Goal: Check status: Check status

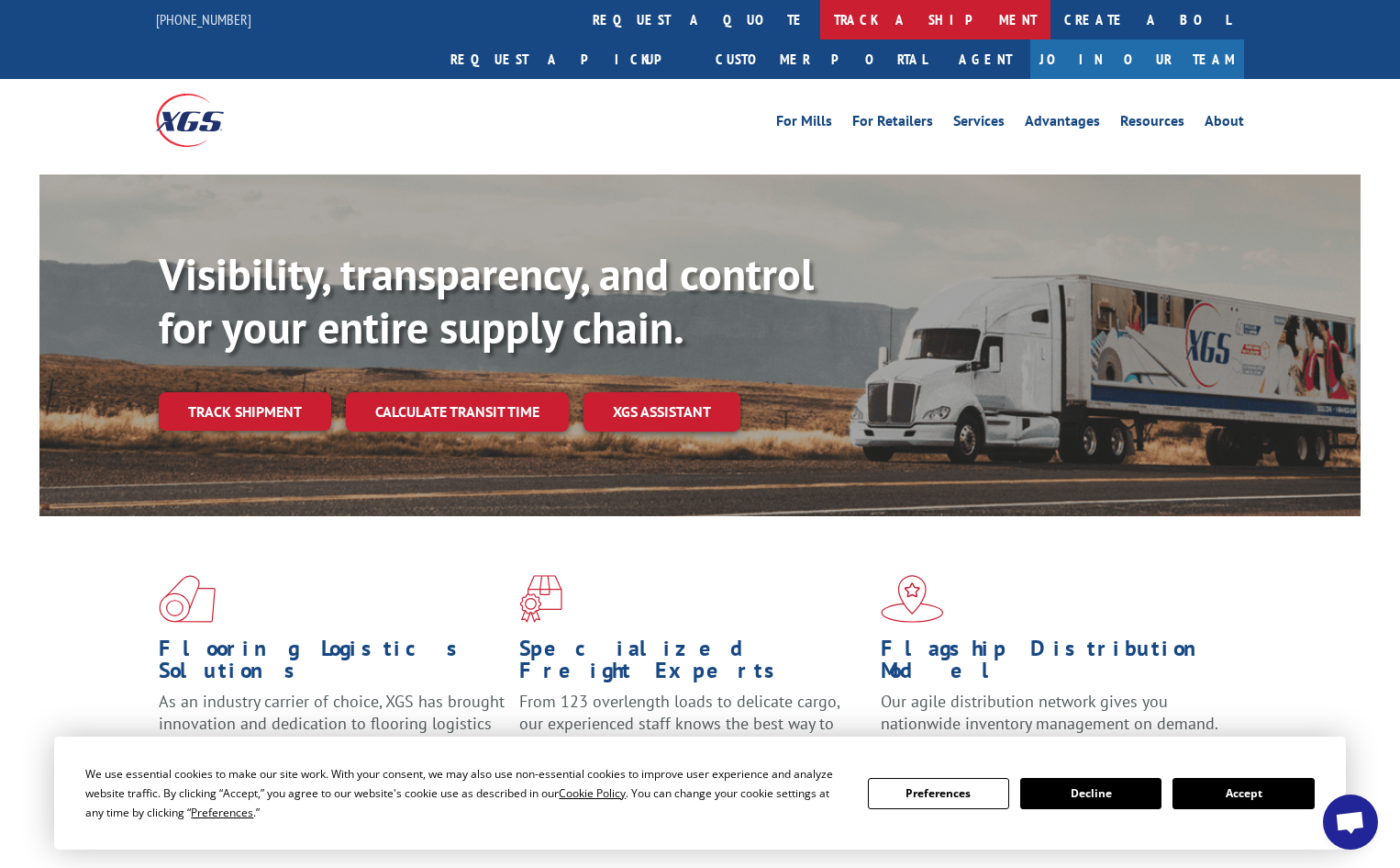
click at [821, 8] on link "track a shipment" at bounding box center [935, 20] width 230 height 40
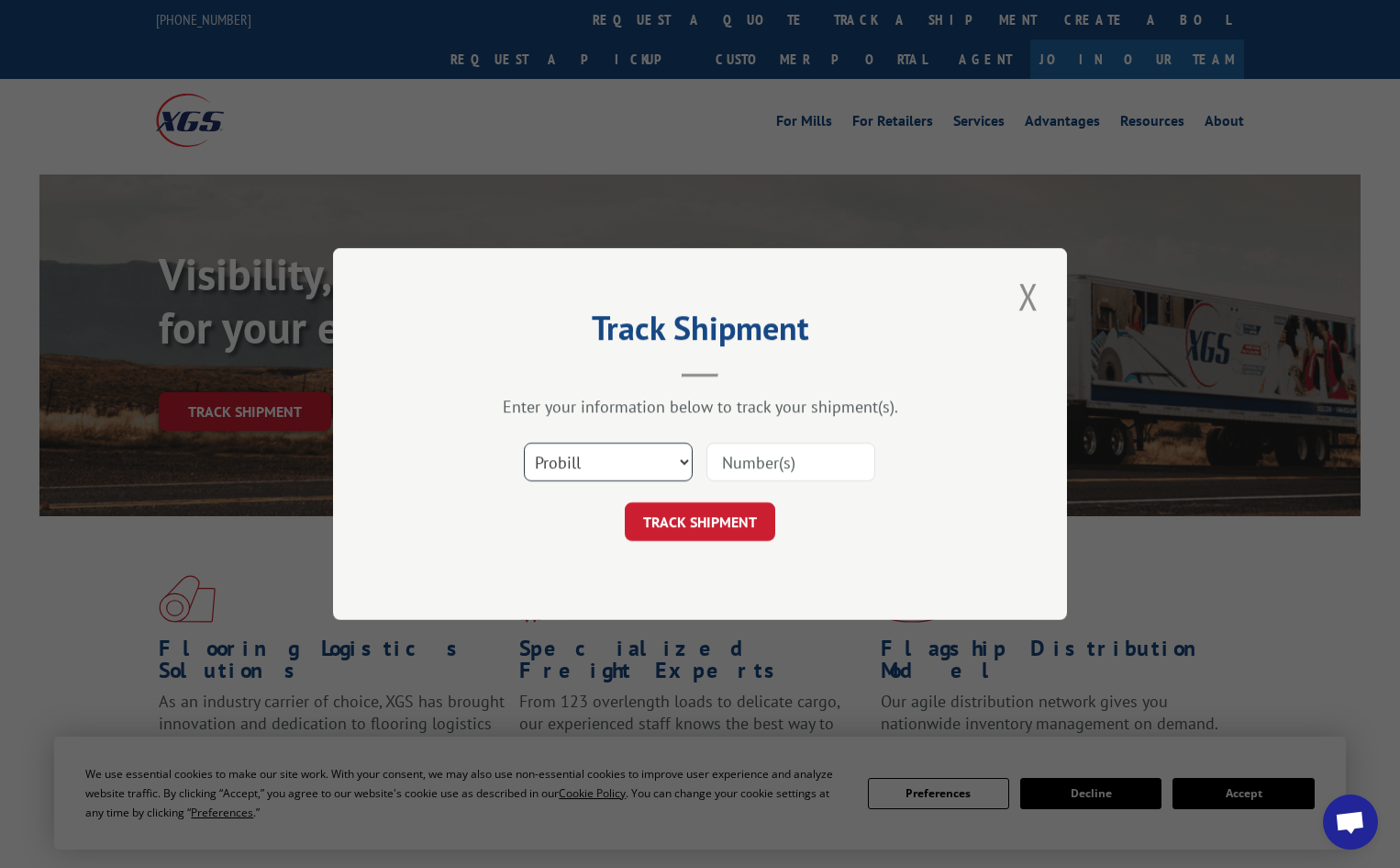
click at [597, 467] on select "Select category... Probill BOL PO" at bounding box center [608, 462] width 169 height 39
select select "bol"
click at [525, 443] on select "Select category... Probill BOL PO" at bounding box center [608, 462] width 169 height 39
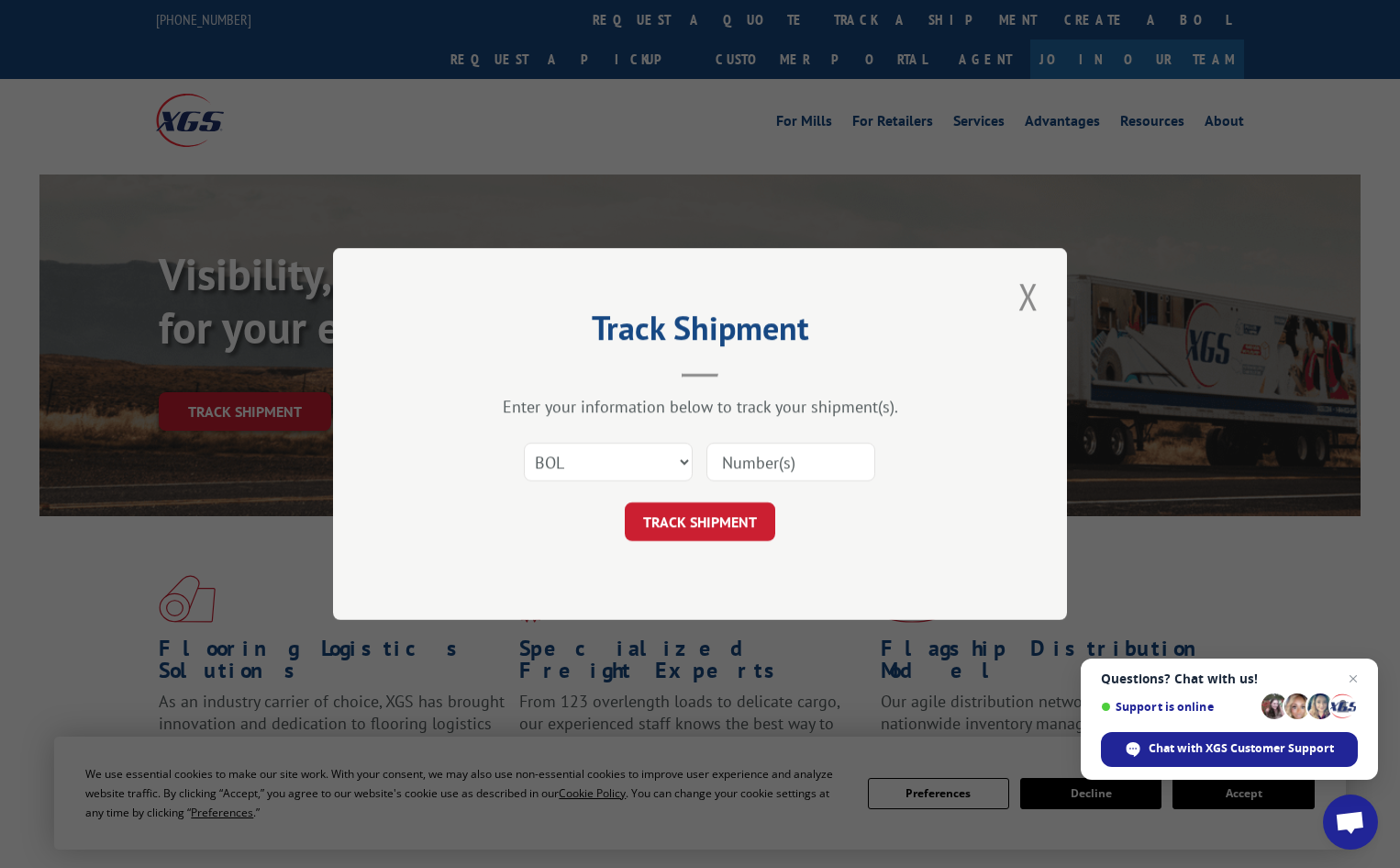
click at [769, 459] on input at bounding box center [791, 462] width 169 height 39
paste input "4916579"
type input "4916579"
click at [730, 527] on button "TRACK SHIPMENT" at bounding box center [700, 521] width 151 height 39
